Goal: Transaction & Acquisition: Purchase product/service

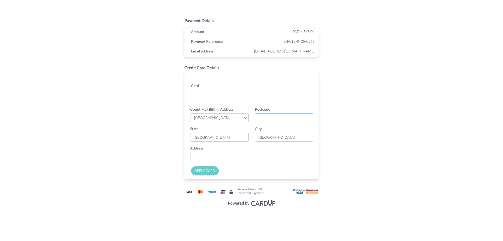
click at [272, 115] on input "Postcode" at bounding box center [284, 117] width 58 height 9
type input "269198"
type input "[STREET_ADDRESS] Duchess Crest"
click at [207, 171] on input "APPLY CARD" at bounding box center [205, 170] width 28 height 9
type input "Applying..."
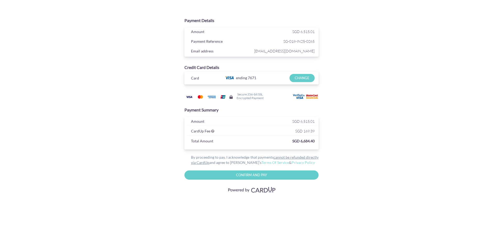
click at [286, 171] on input "Confirm and Pay" at bounding box center [252, 174] width 134 height 9
type input "Please wait..."
